Goal: Transaction & Acquisition: Purchase product/service

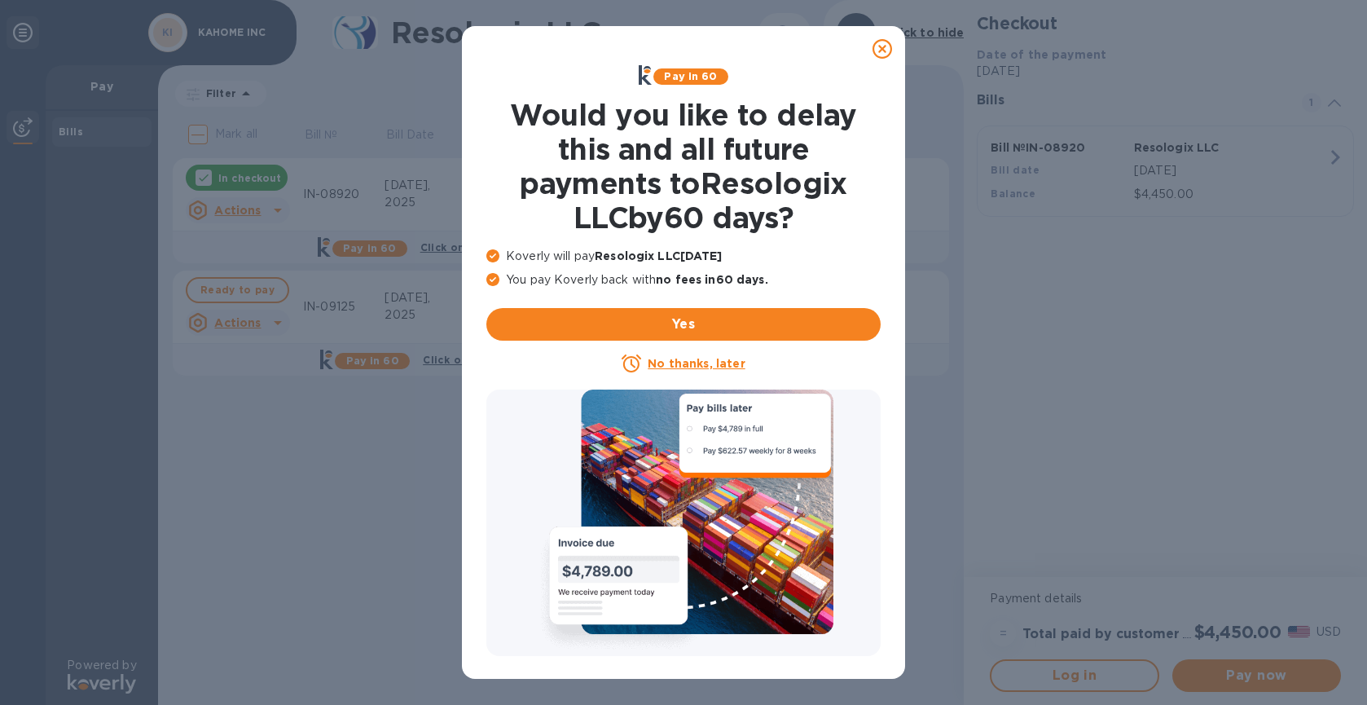
click at [889, 43] on icon at bounding box center [882, 49] width 20 height 20
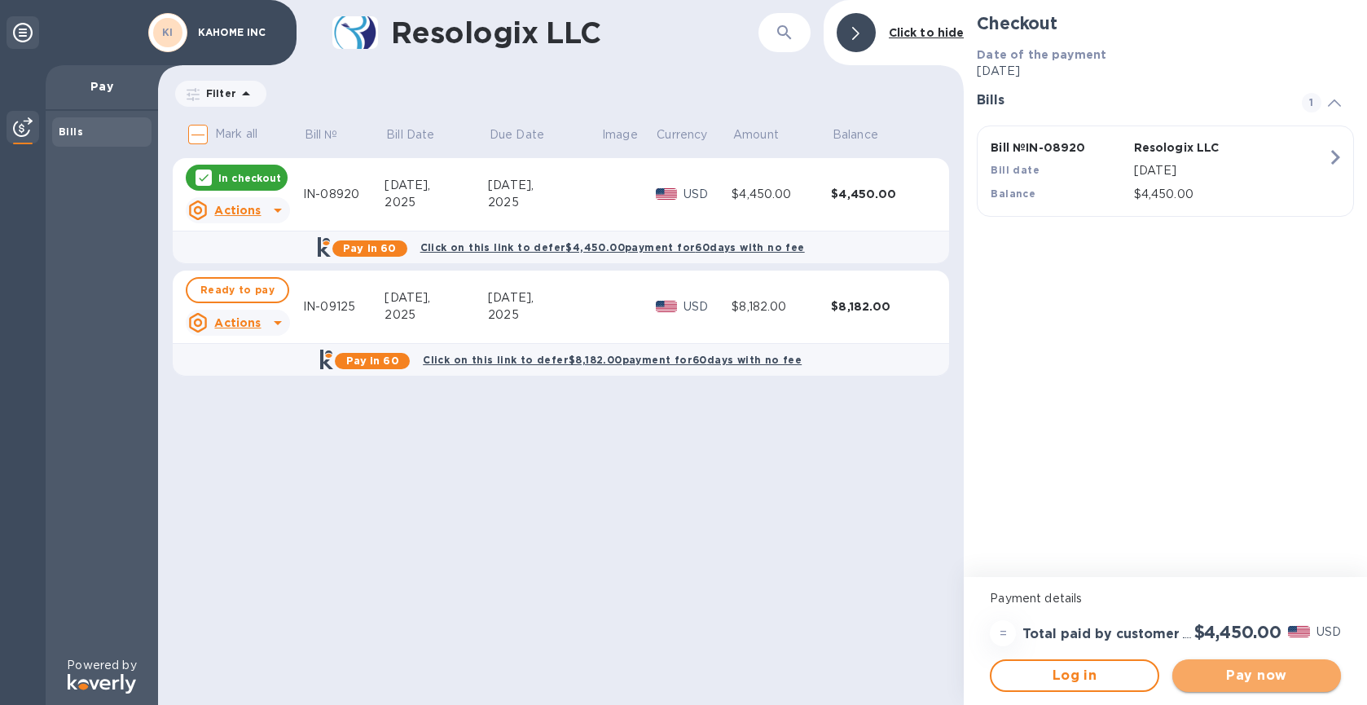
click at [1274, 683] on span "Pay now" at bounding box center [1256, 675] width 143 height 20
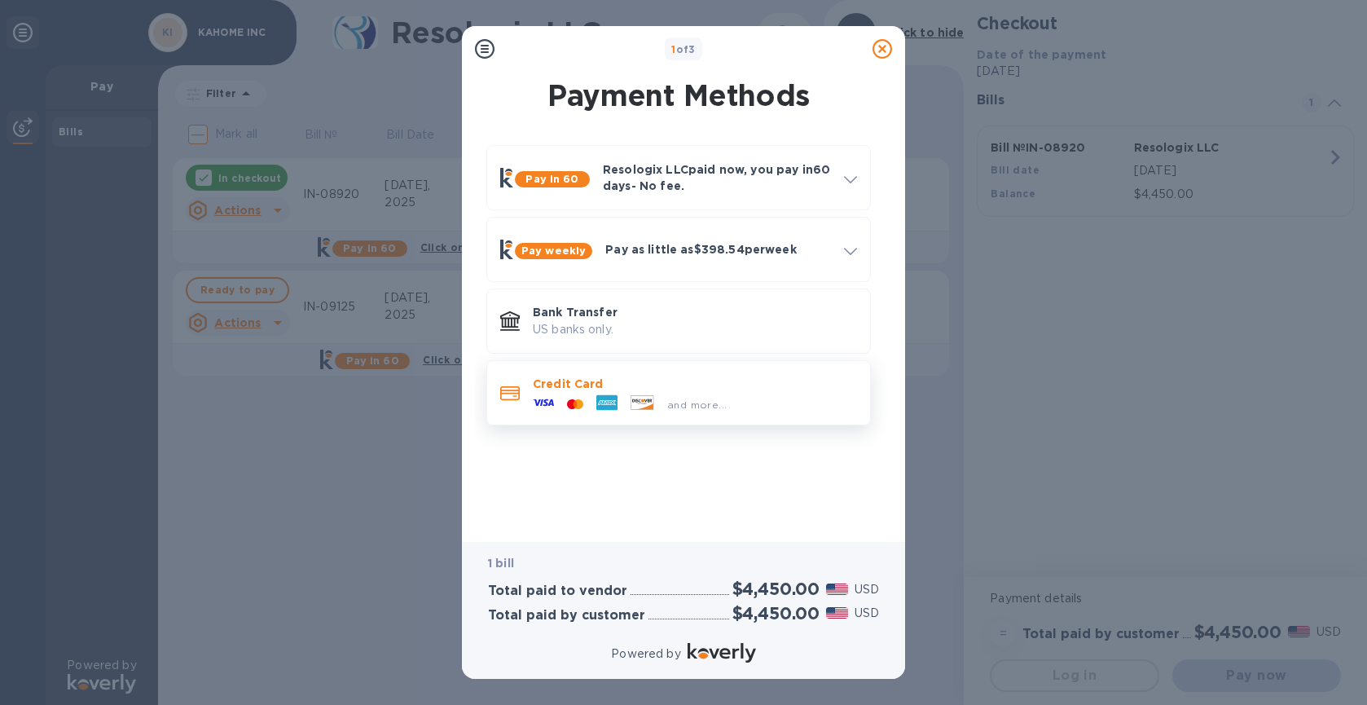
click at [794, 406] on div "and more..." at bounding box center [695, 401] width 324 height 18
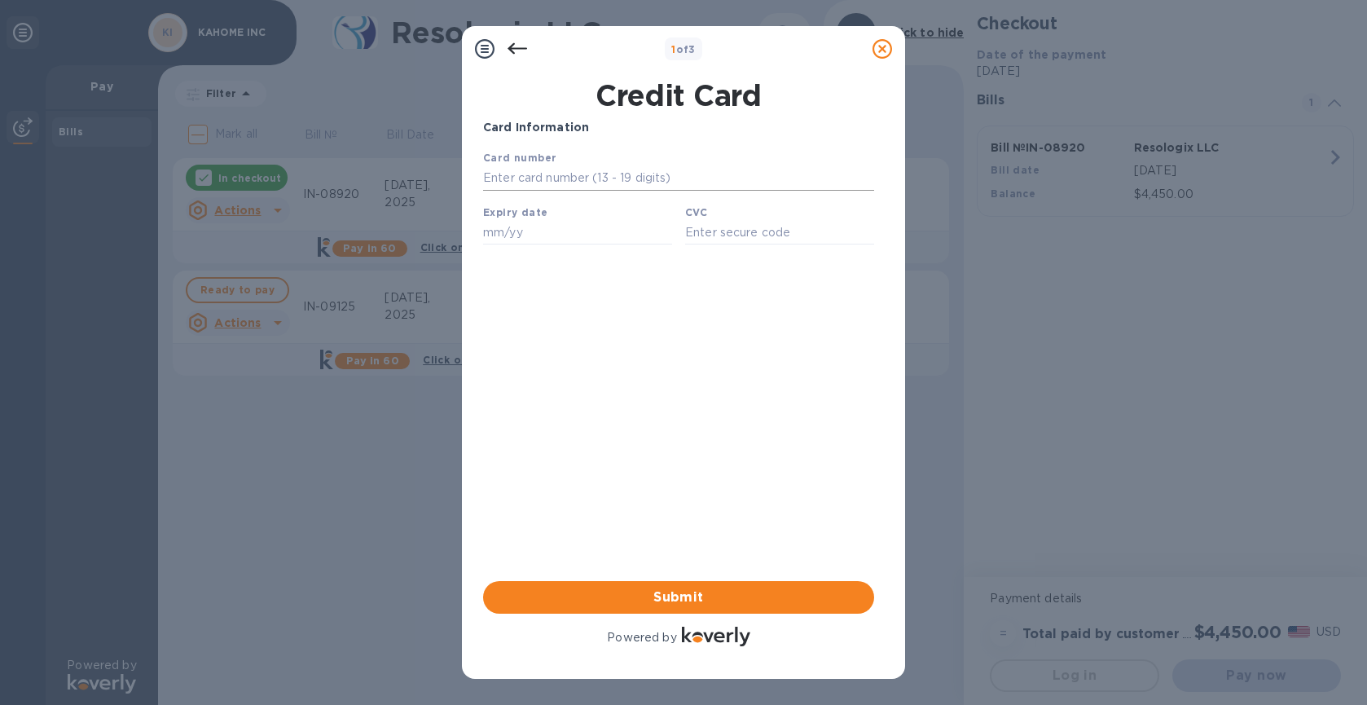
click at [669, 184] on input "text" at bounding box center [678, 178] width 391 height 24
click at [835, 320] on div "Card Information Your browser does not support iframes Submit Powered by" at bounding box center [678, 384] width 391 height 530
click at [673, 176] on input "text" at bounding box center [678, 178] width 391 height 24
type input "[CREDIT_CARD_NUMBER]"
type input "11/26"
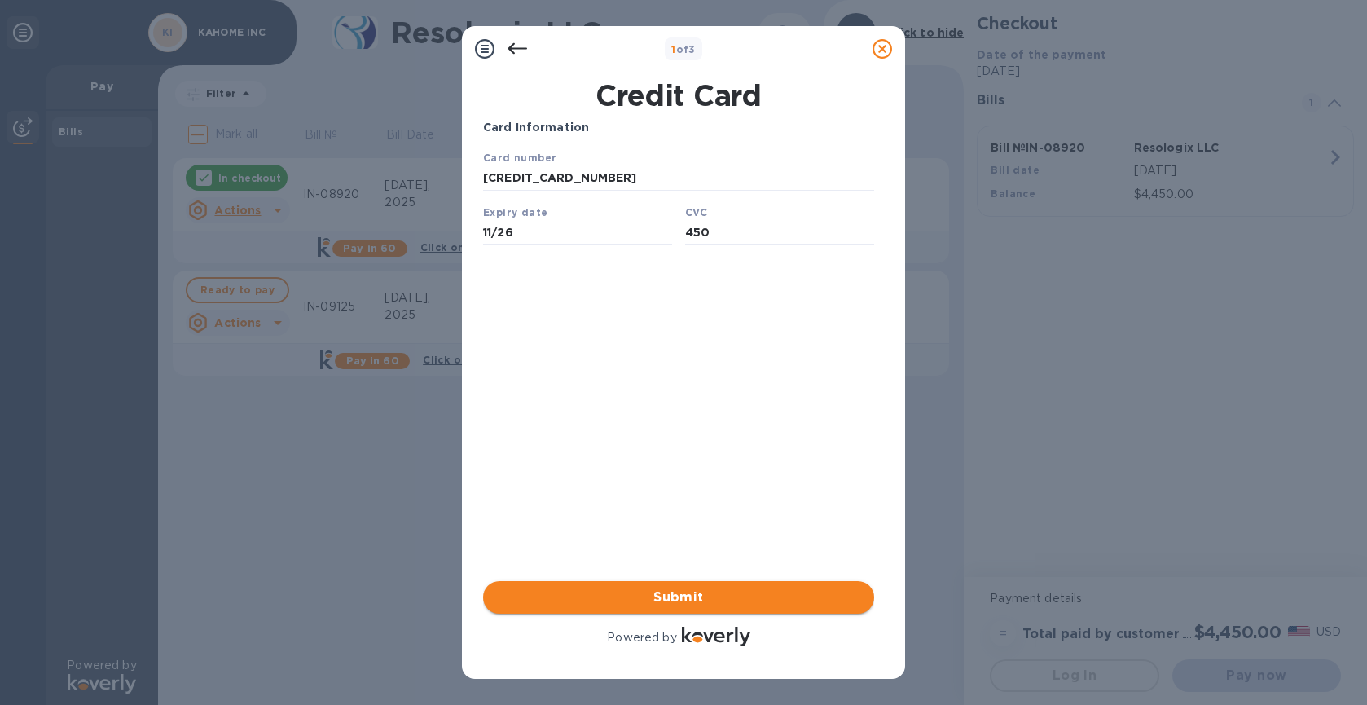
type input "450"
click at [697, 593] on span "Submit" at bounding box center [678, 597] width 365 height 20
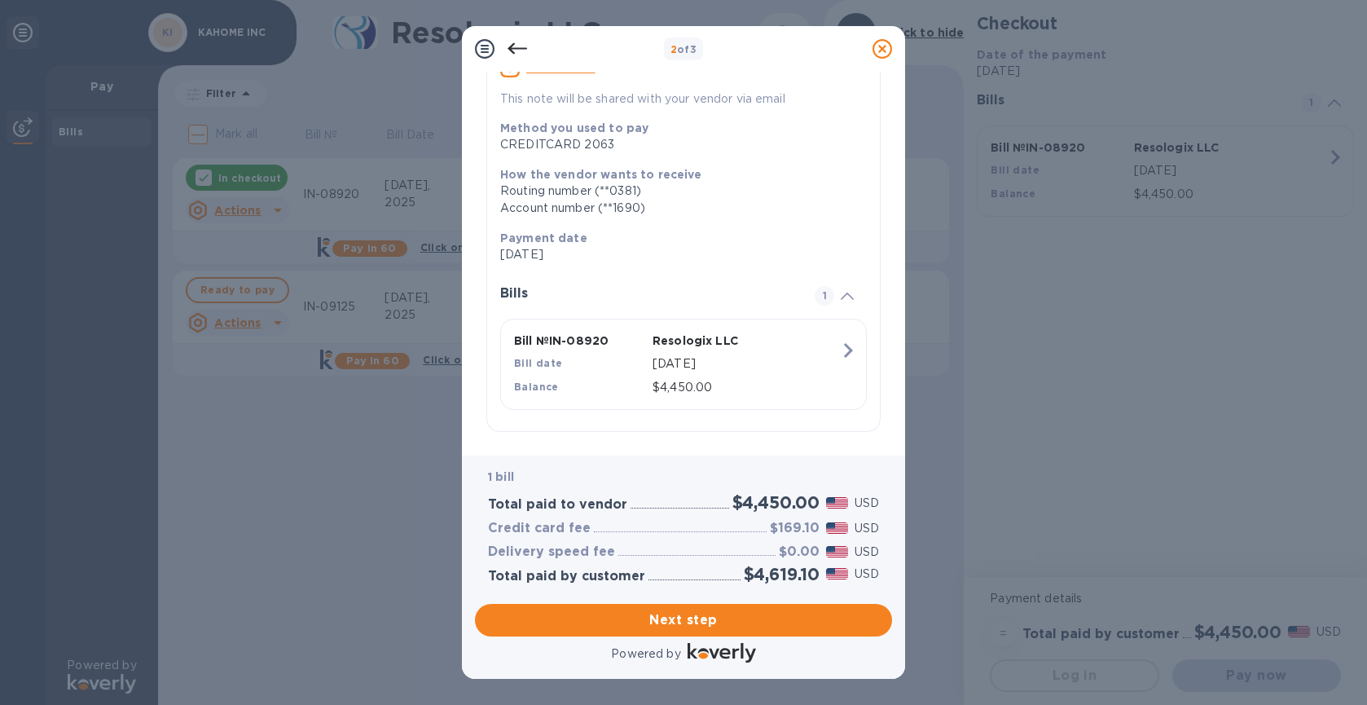
scroll to position [170, 0]
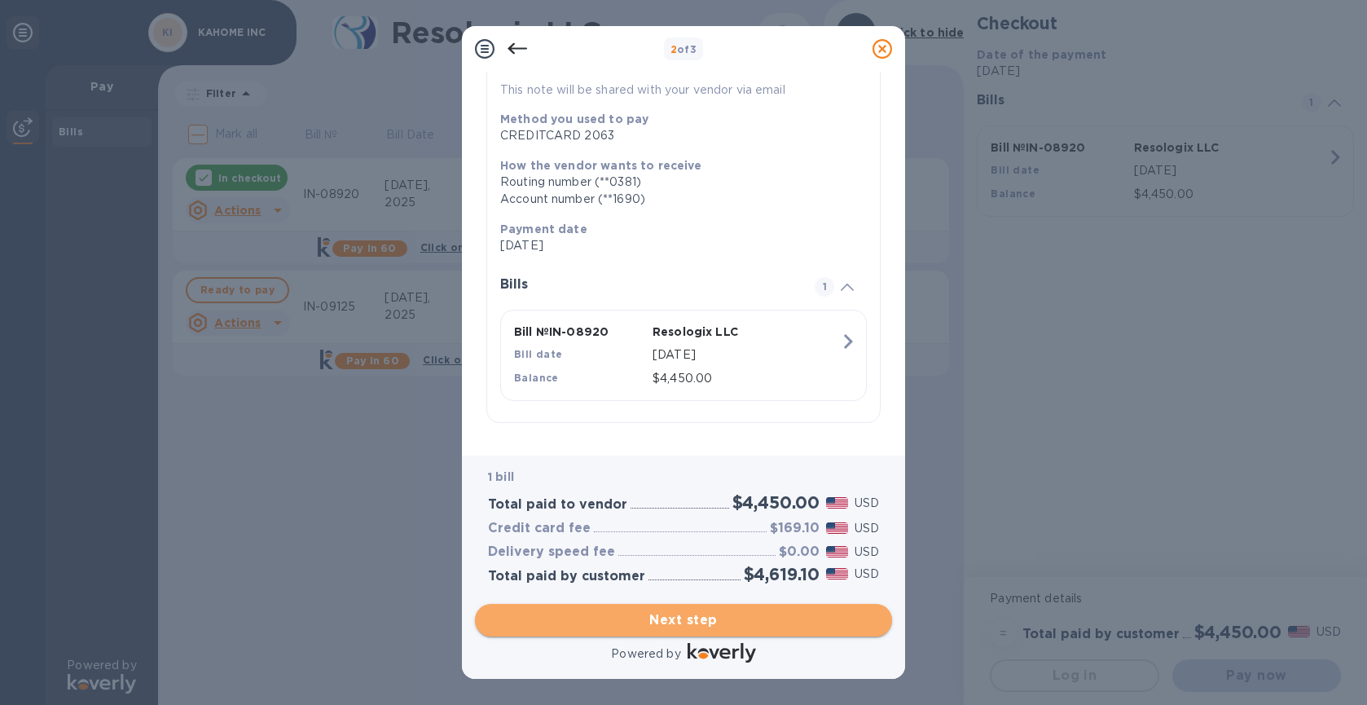
click at [731, 620] on span "Next step" at bounding box center [683, 620] width 391 height 20
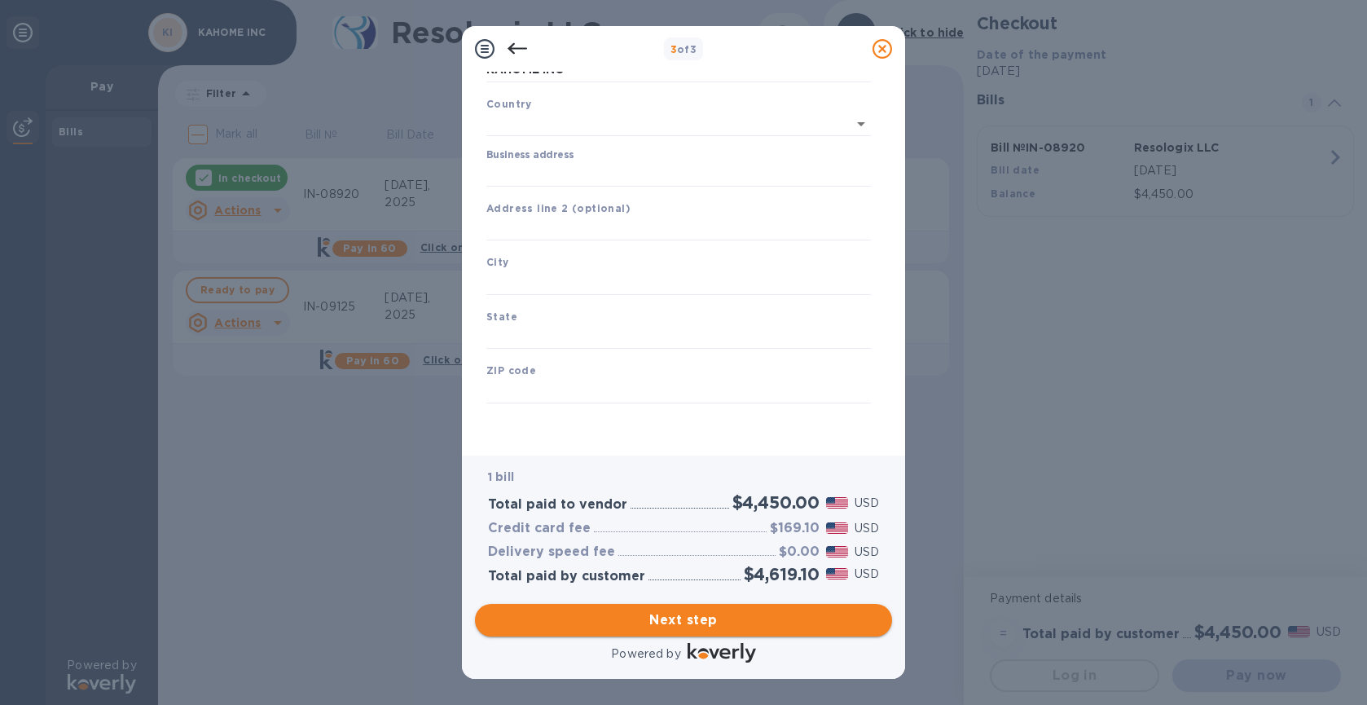
type input "[GEOGRAPHIC_DATA]"
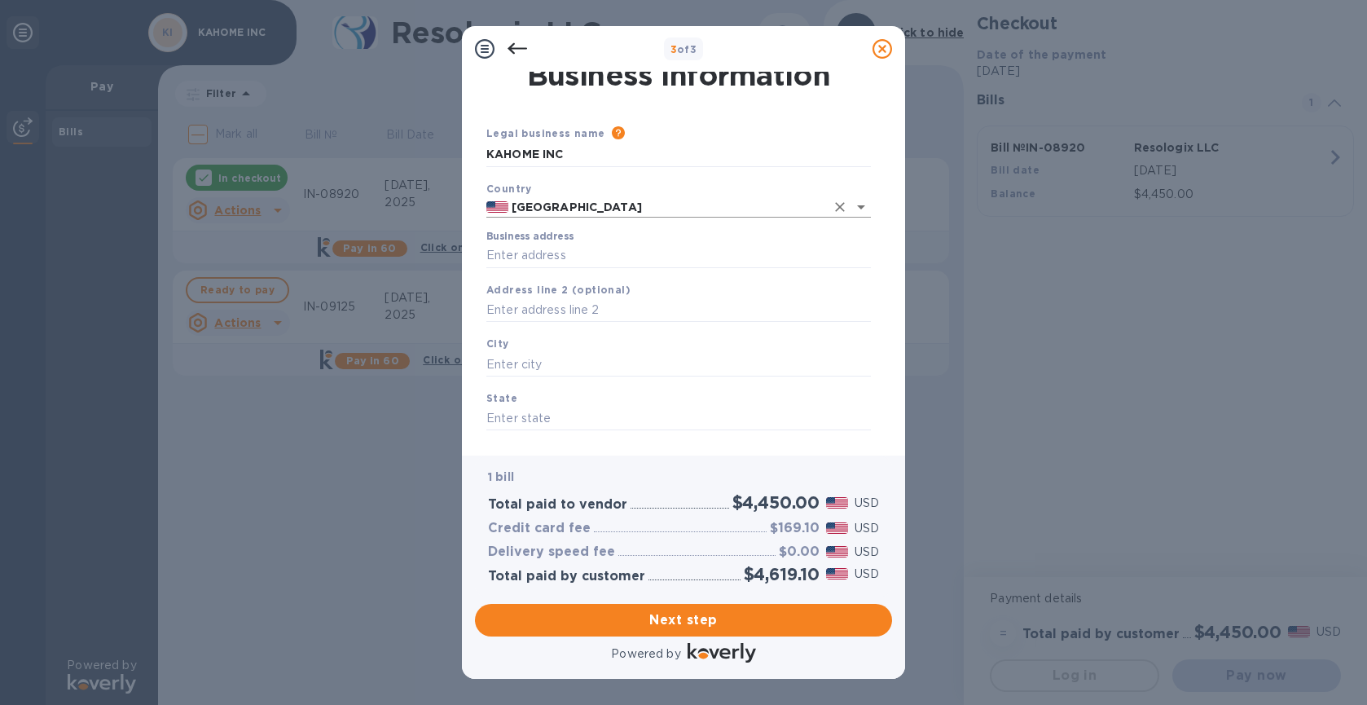
scroll to position [8, 0]
click at [610, 258] on input "Business address" at bounding box center [678, 258] width 384 height 24
type input "16 Technology Dr"
click at [604, 314] on input "text" at bounding box center [678, 313] width 384 height 24
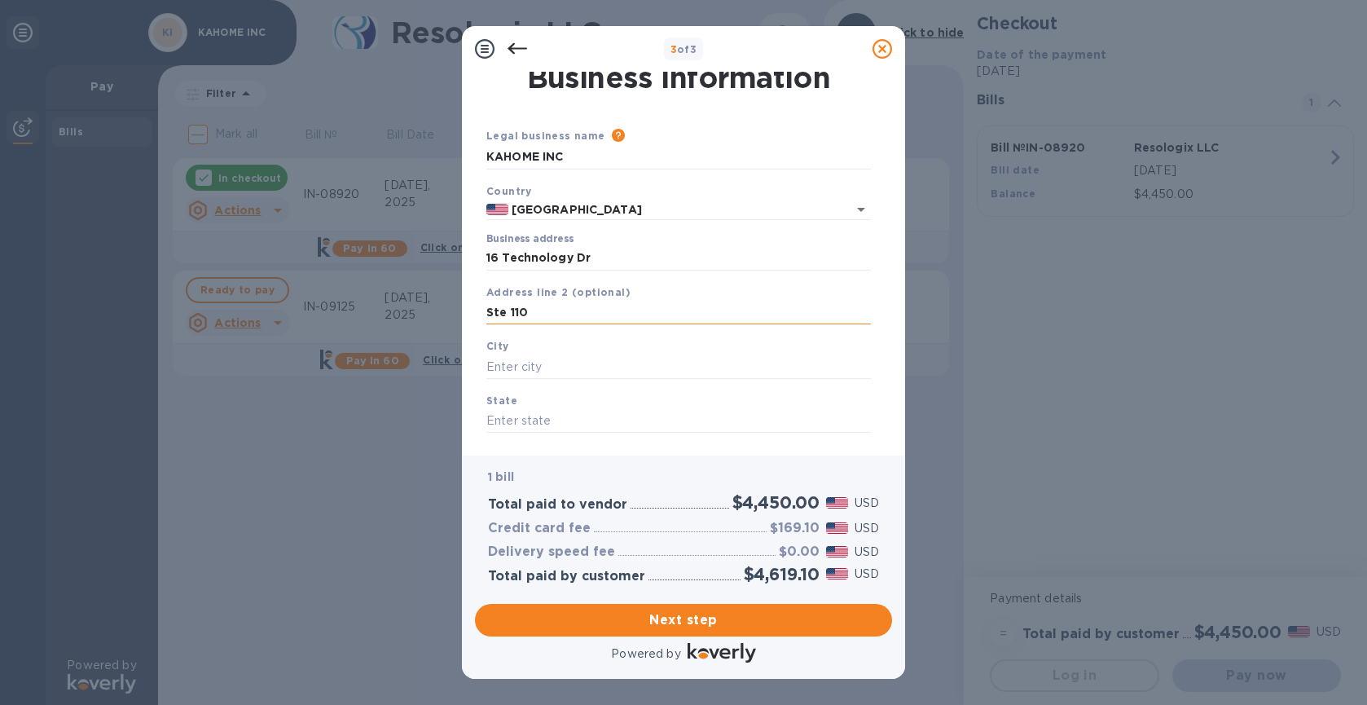
type input "Ste 110"
type input "Irvine"
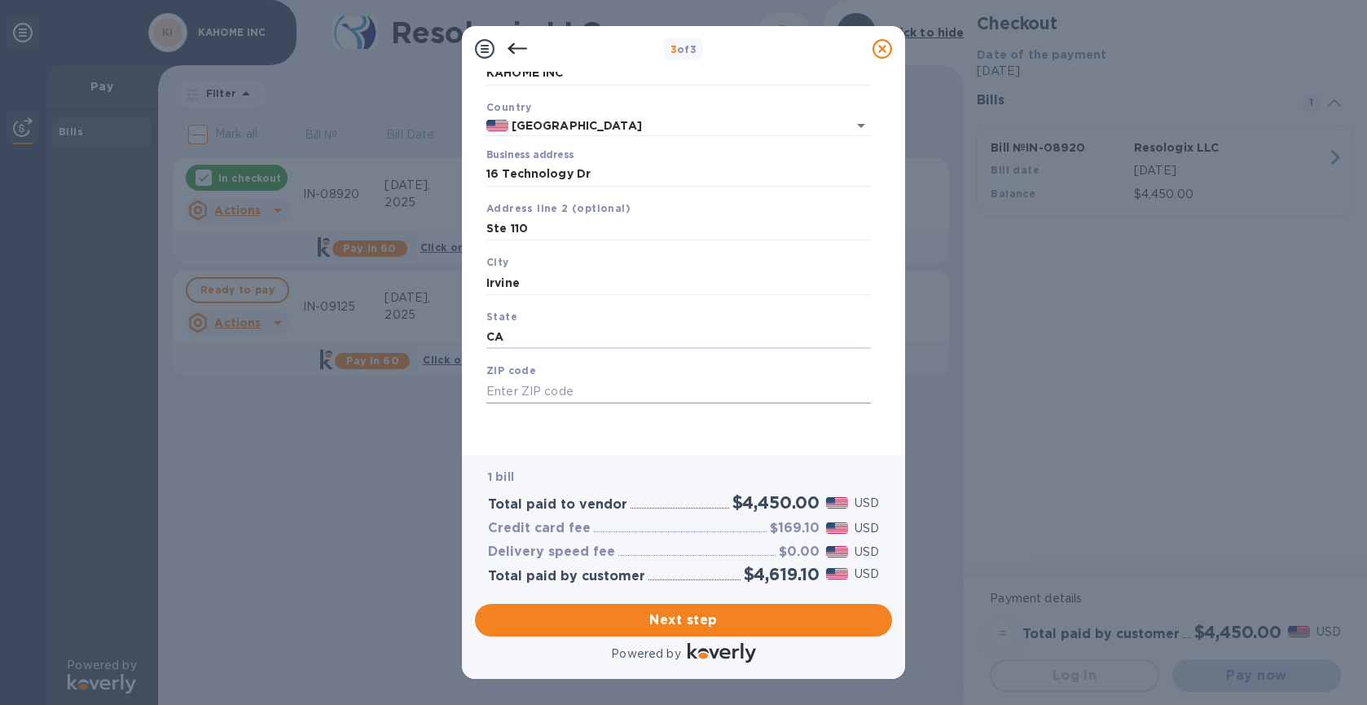
type input "CA"
click at [618, 381] on input "text" at bounding box center [678, 391] width 384 height 24
type input "92618"
click at [680, 633] on button "Next step" at bounding box center [683, 620] width 417 height 33
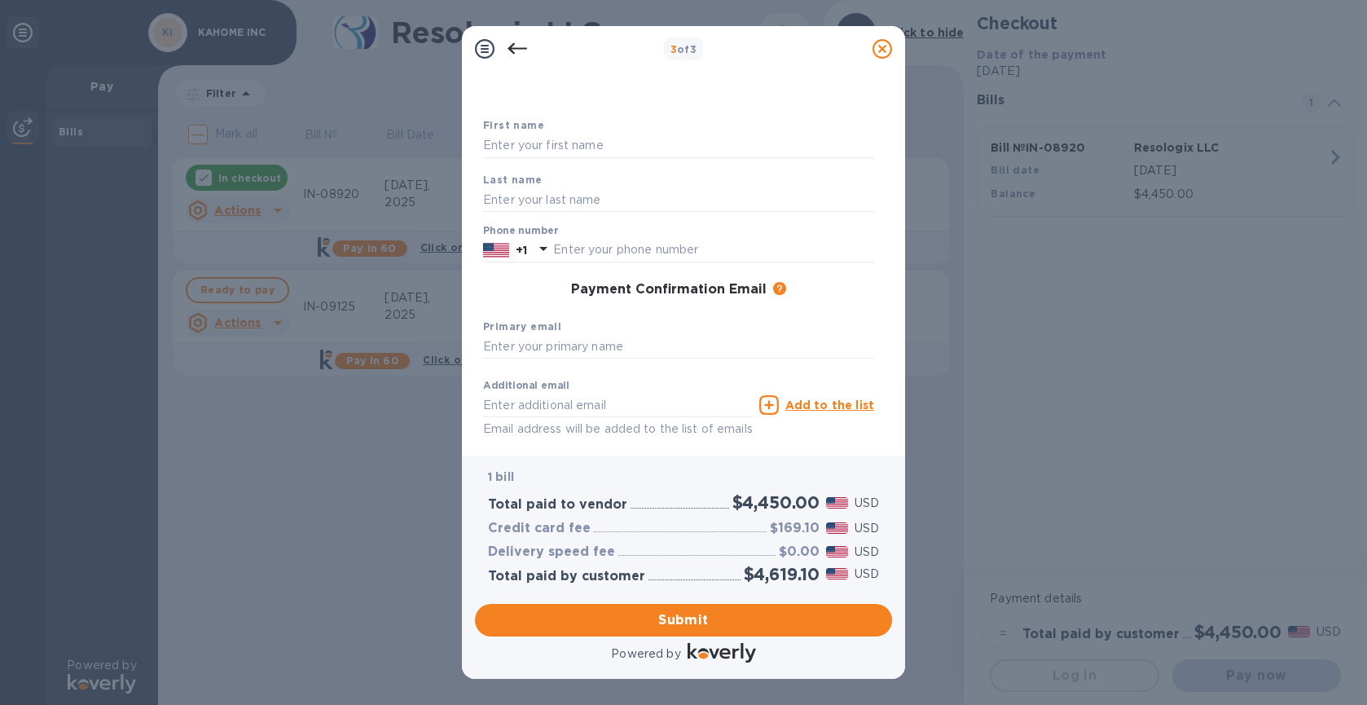
scroll to position [0, 0]
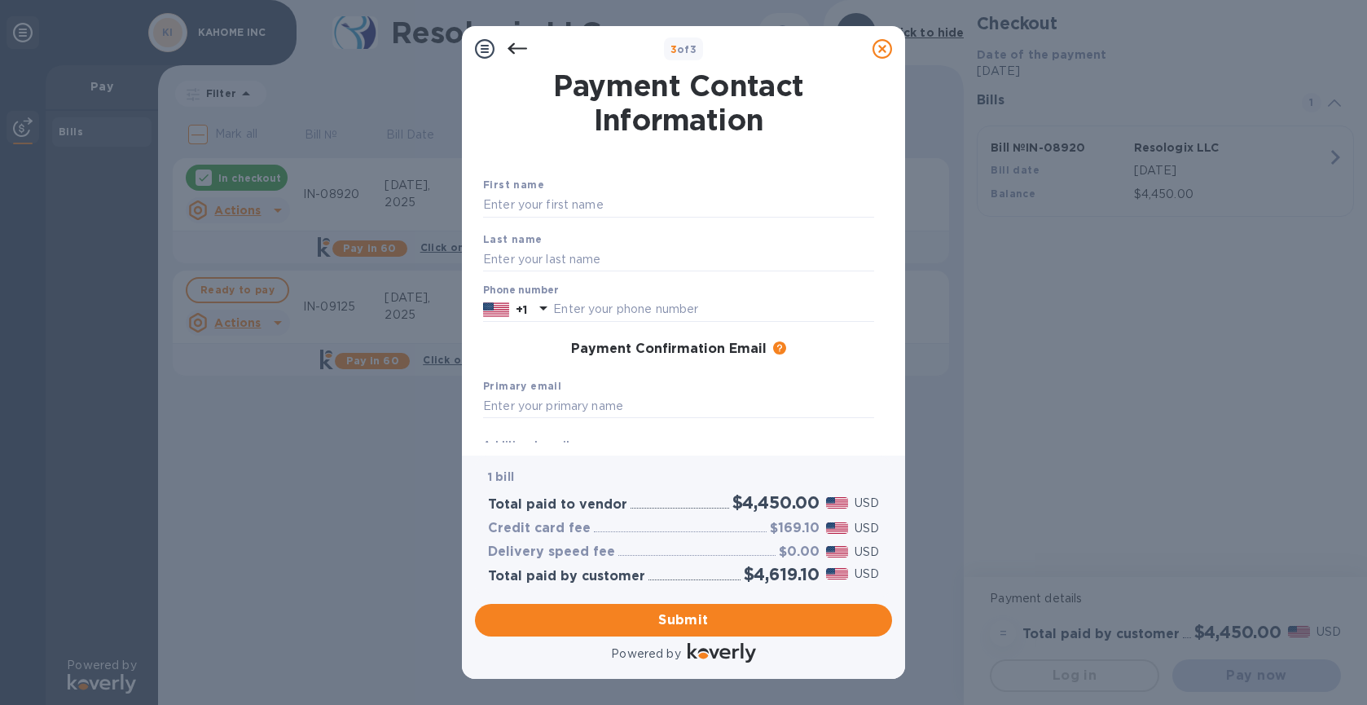
click at [621, 217] on div "First name" at bounding box center [678, 196] width 404 height 55
click at [618, 209] on input "text" at bounding box center [678, 205] width 391 height 24
type input "Qing"
type input "[PERSON_NAME]"
type input "9493003161"
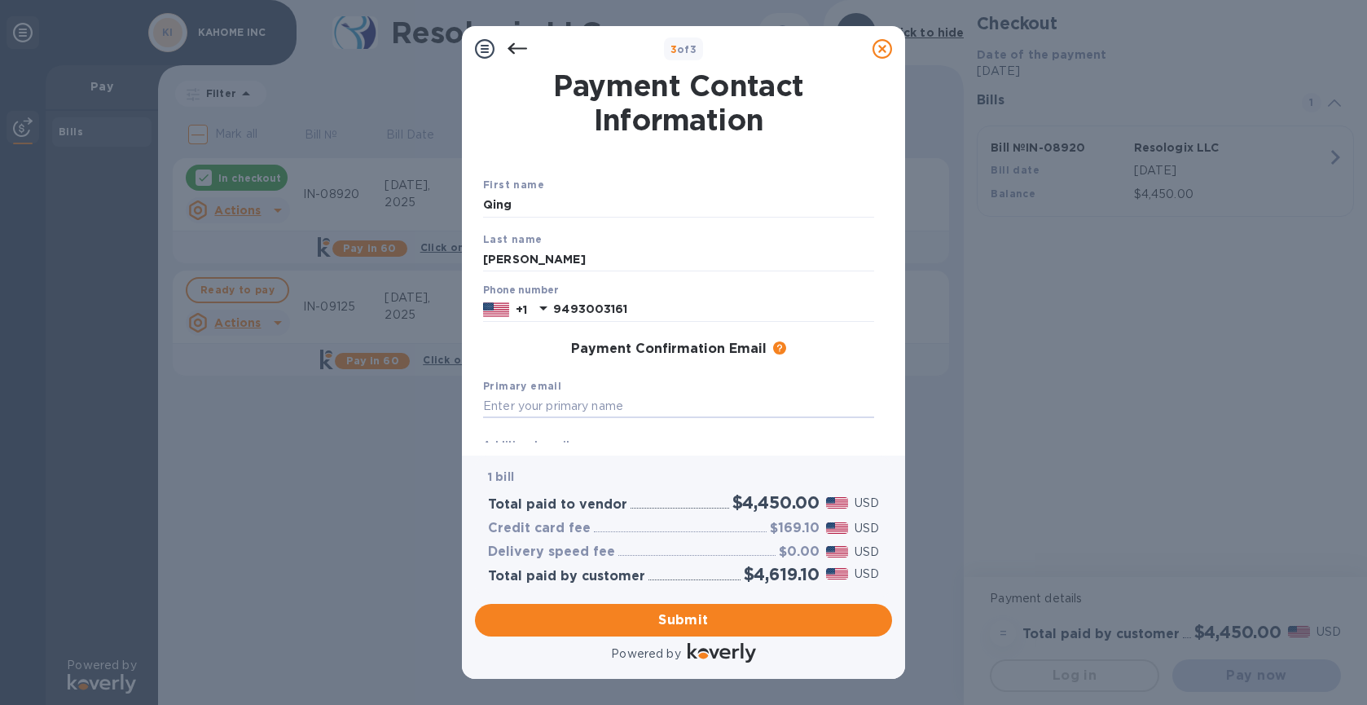
scroll to position [132, 0]
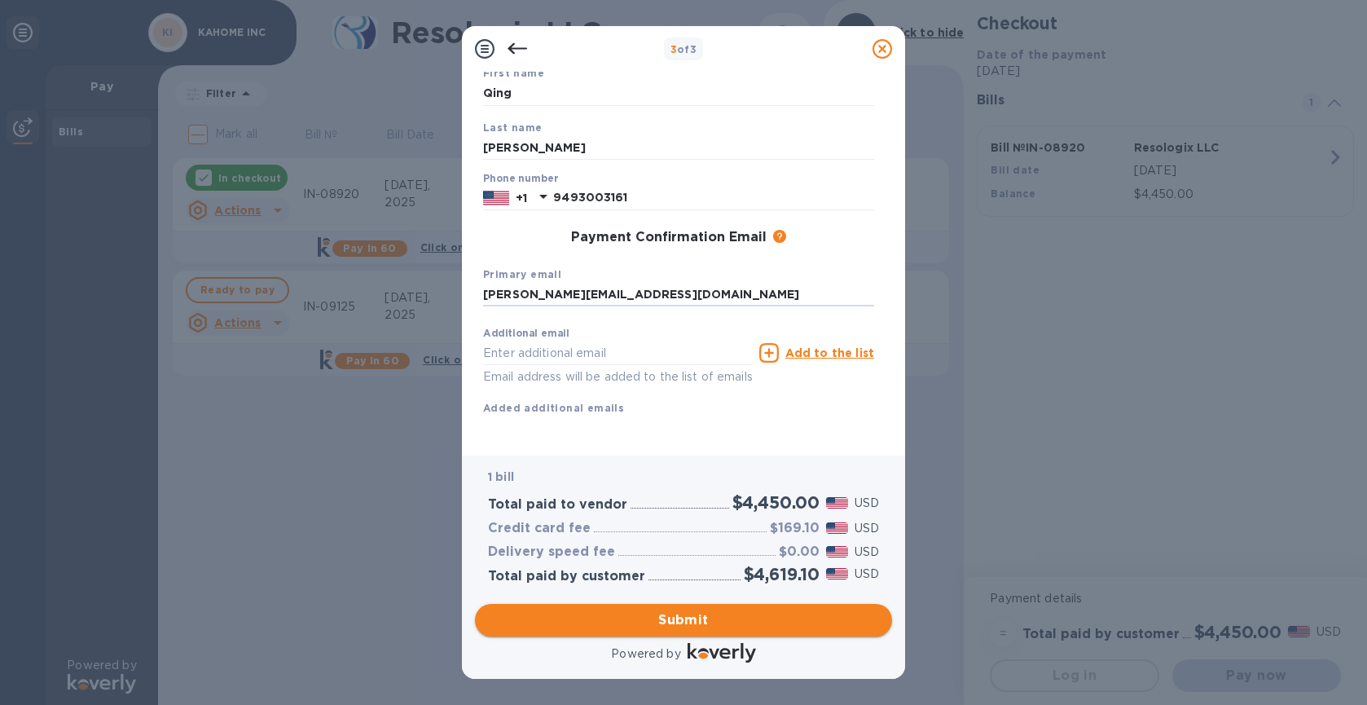
type input "[PERSON_NAME][EMAIL_ADDRESS][DOMAIN_NAME]"
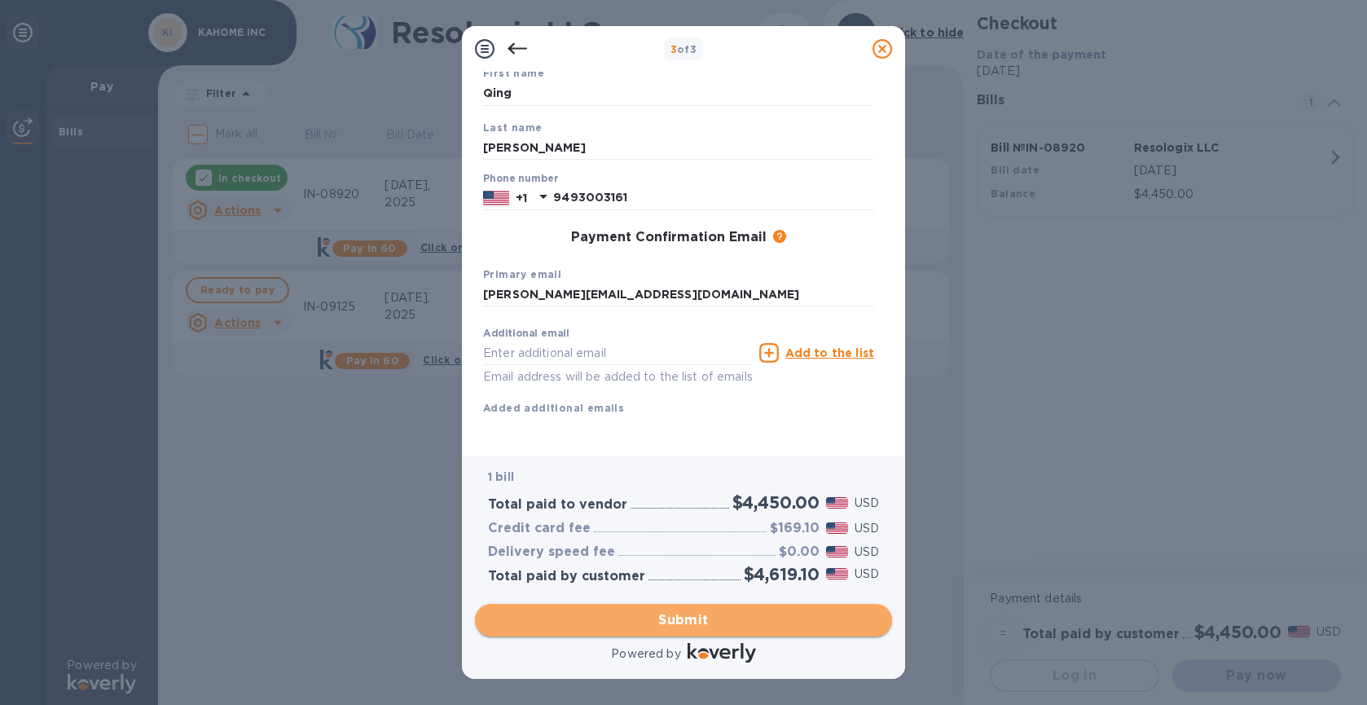
click at [685, 613] on span "Submit" at bounding box center [683, 620] width 391 height 20
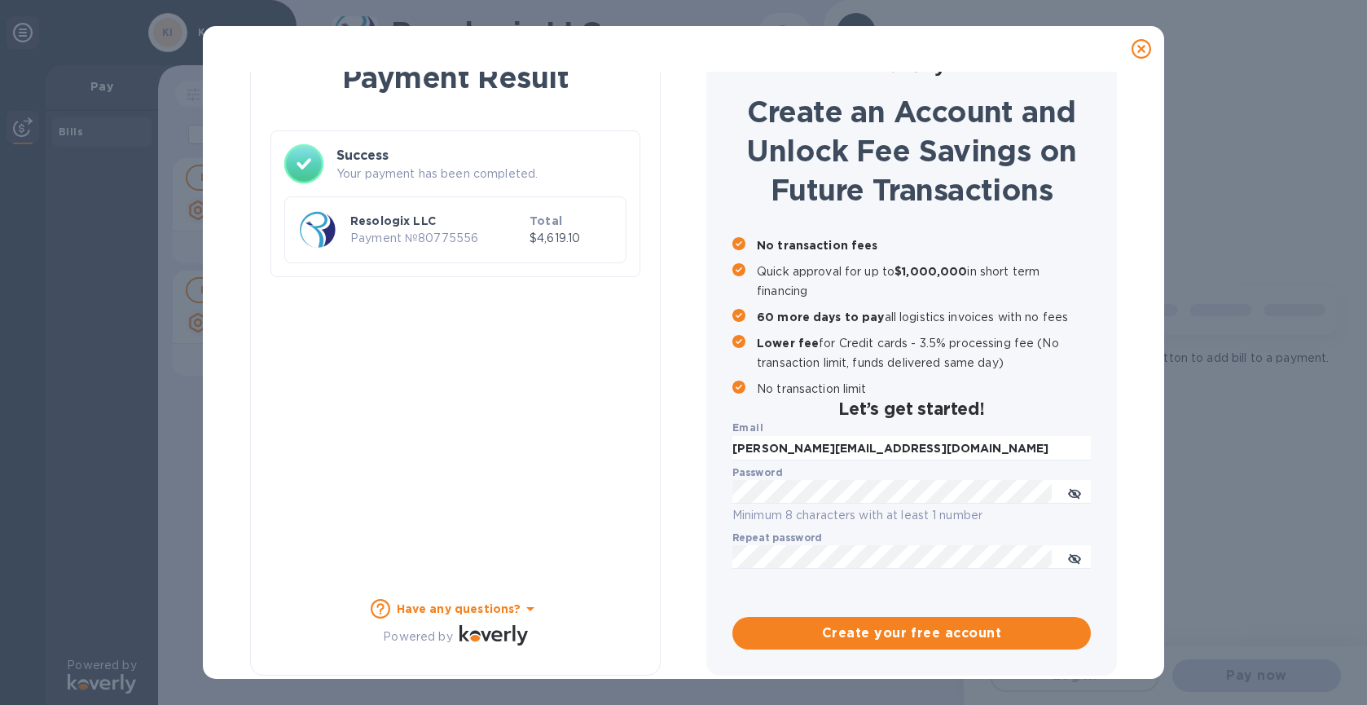
scroll to position [45, 0]
checkbox input "true"
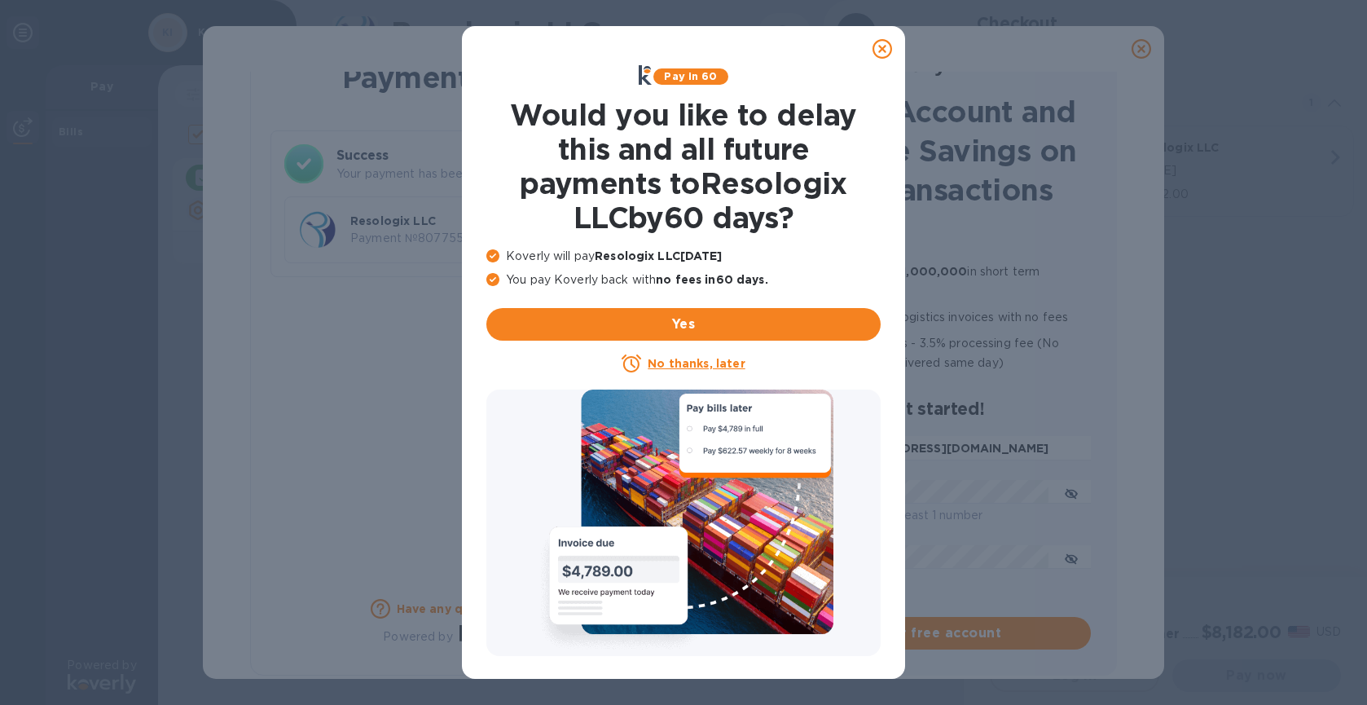
click at [888, 43] on icon at bounding box center [882, 49] width 20 height 20
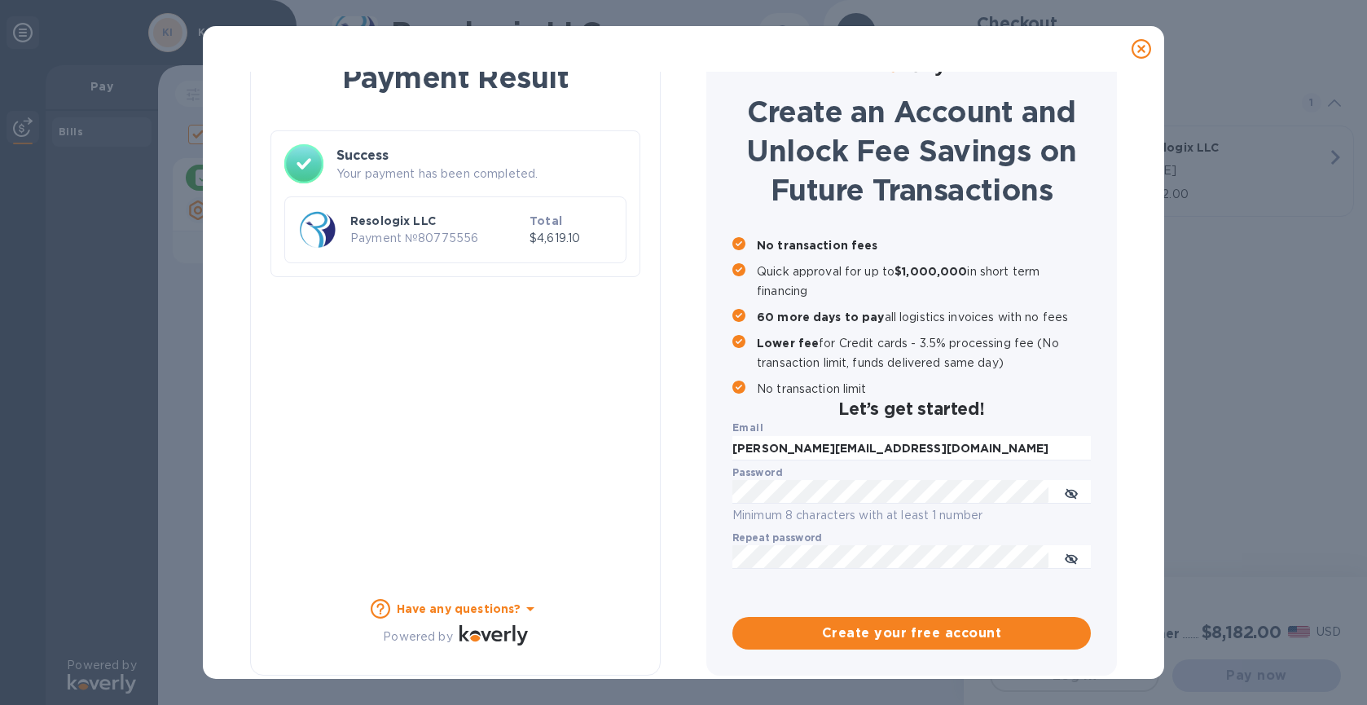
scroll to position [0, 0]
